Goal: Information Seeking & Learning: Learn about a topic

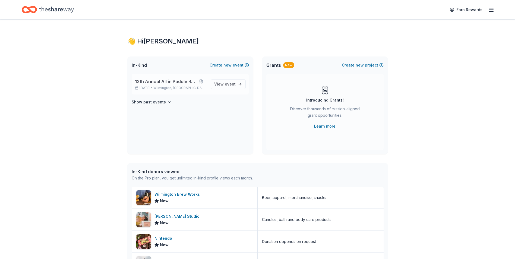
click at [161, 85] on div "12th Annual All in Paddle Raffle [DATE] • [GEOGRAPHIC_DATA], DE" at bounding box center [170, 84] width 71 height 12
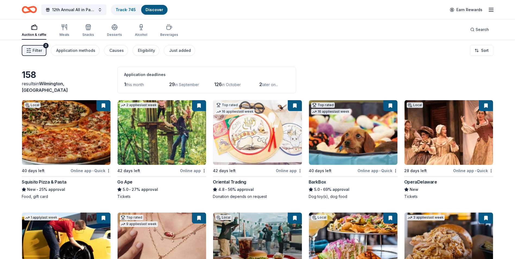
click at [35, 50] on span "Filter" at bounding box center [38, 50] width 10 height 7
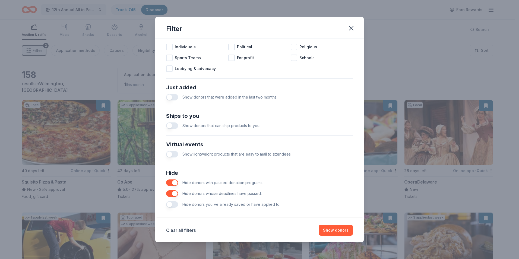
scroll to position [178, 0]
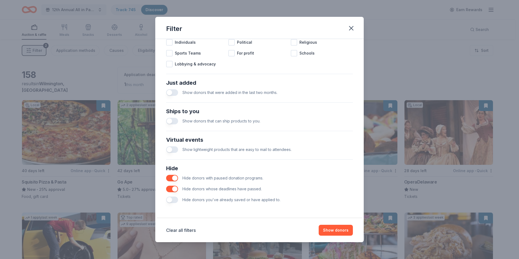
click at [171, 200] on button "button" at bounding box center [172, 200] width 12 height 7
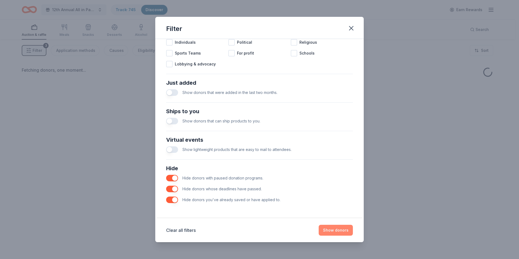
click at [334, 233] on button "Show donors" at bounding box center [336, 230] width 34 height 11
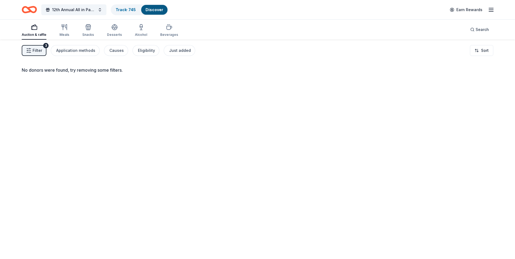
click at [34, 51] on span "Filter" at bounding box center [38, 50] width 10 height 7
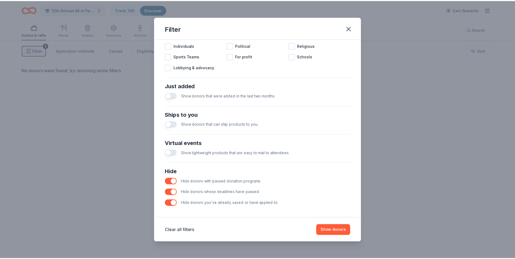
scroll to position [178, 0]
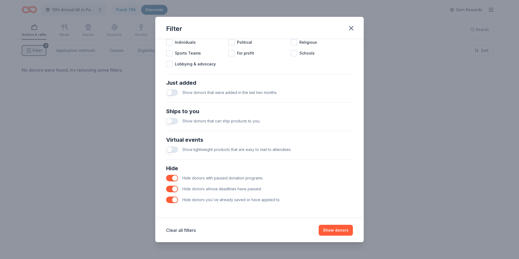
click at [172, 190] on button "button" at bounding box center [172, 189] width 12 height 7
click at [169, 179] on button "button" at bounding box center [172, 178] width 12 height 7
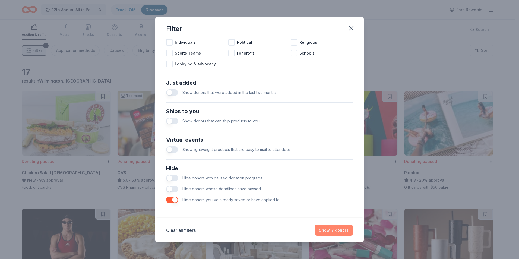
click at [333, 231] on button "Show 17 donors" at bounding box center [334, 230] width 38 height 11
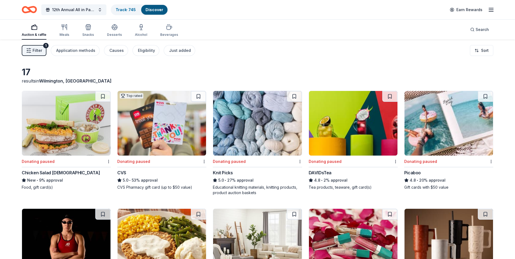
click at [30, 51] on icon "button" at bounding box center [28, 50] width 5 height 5
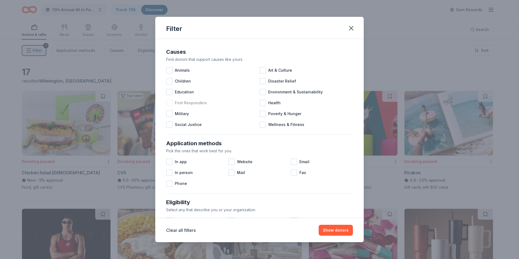
click at [170, 104] on div at bounding box center [169, 103] width 7 height 7
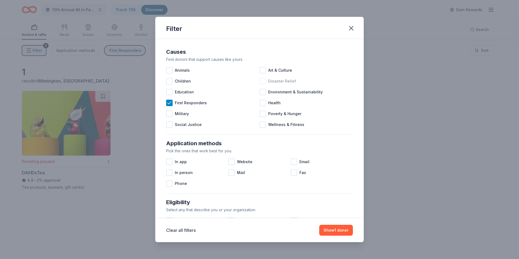
click at [260, 82] on div at bounding box center [263, 81] width 7 height 7
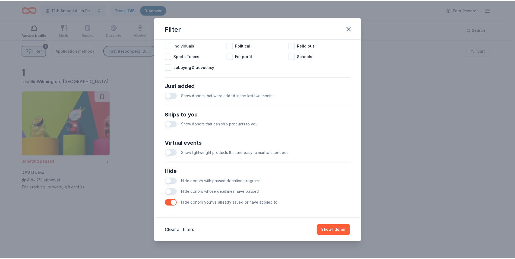
scroll to position [178, 0]
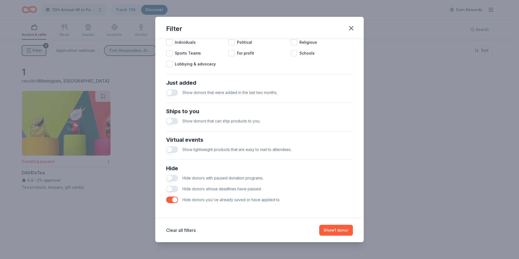
click at [173, 199] on button "button" at bounding box center [172, 200] width 12 height 7
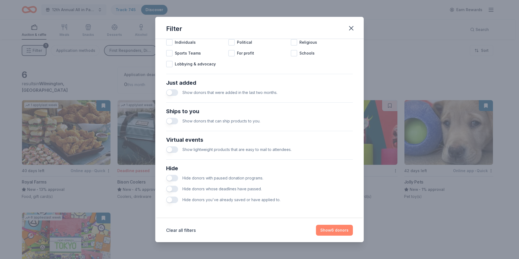
click at [335, 230] on button "Show 6 donors" at bounding box center [334, 230] width 37 height 11
